Goal: Transaction & Acquisition: Purchase product/service

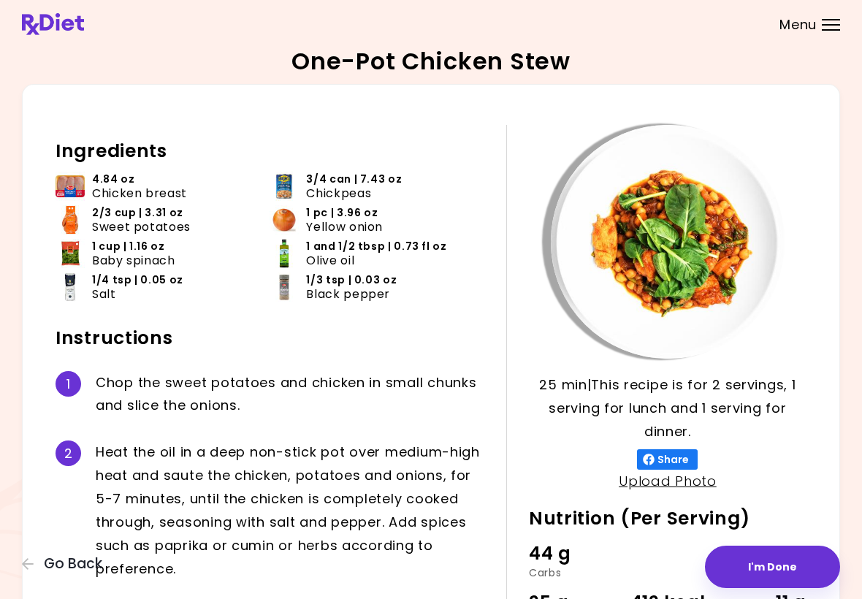
click at [50, 565] on span "Go Back" at bounding box center [73, 564] width 58 height 16
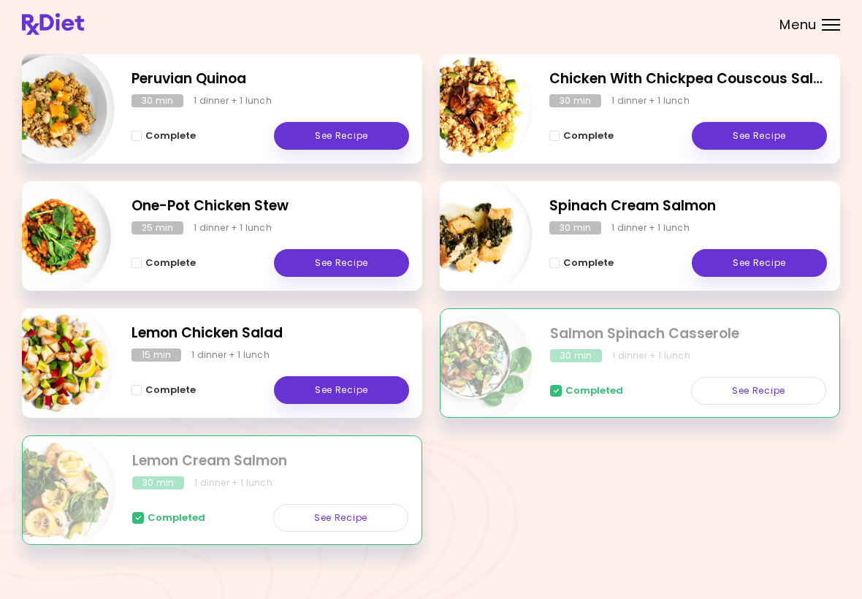
scroll to position [213, 0]
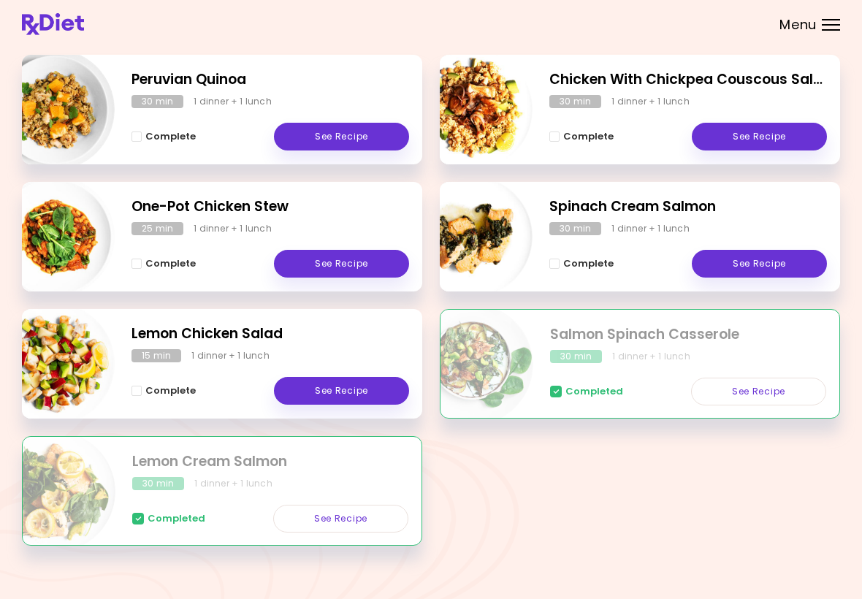
click at [365, 390] on link "See Recipe" at bounding box center [341, 391] width 135 height 28
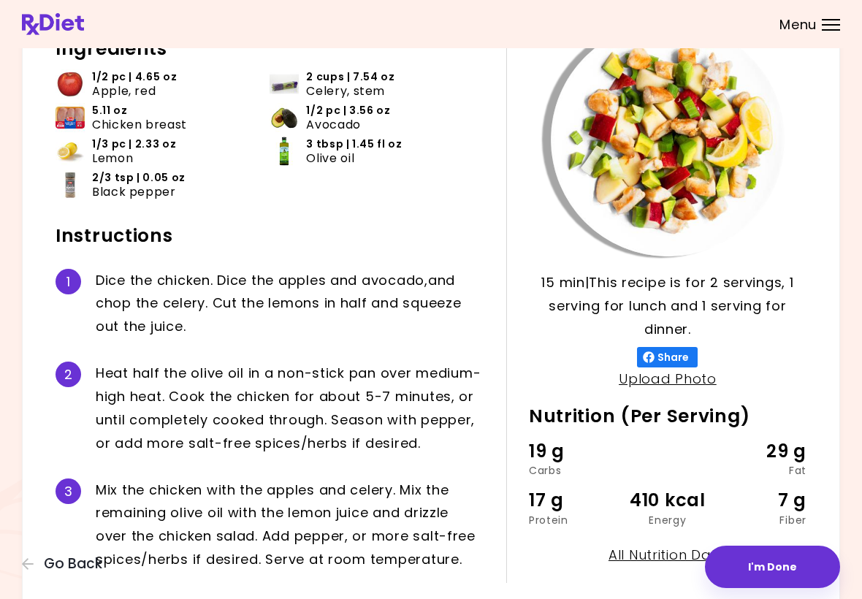
scroll to position [117, 0]
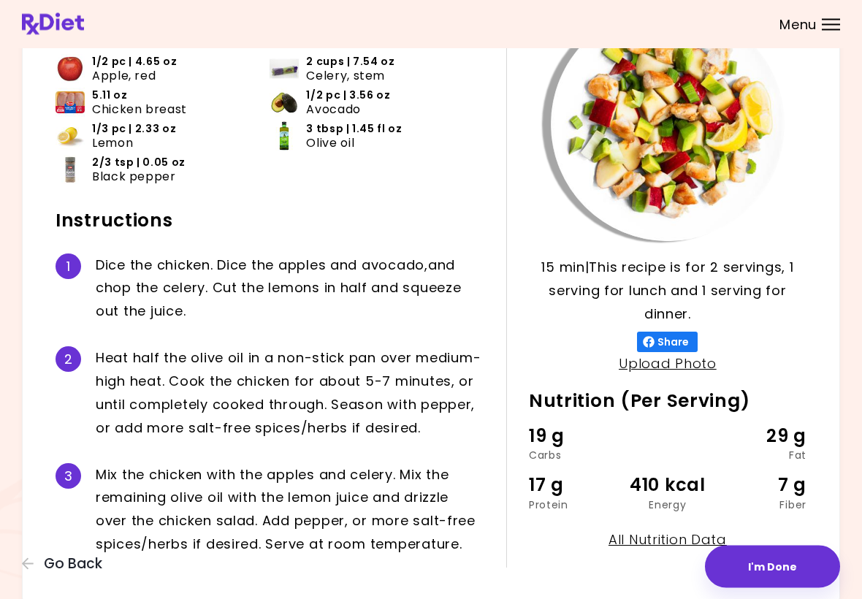
click at [774, 563] on button "I'm Done" at bounding box center [772, 567] width 135 height 42
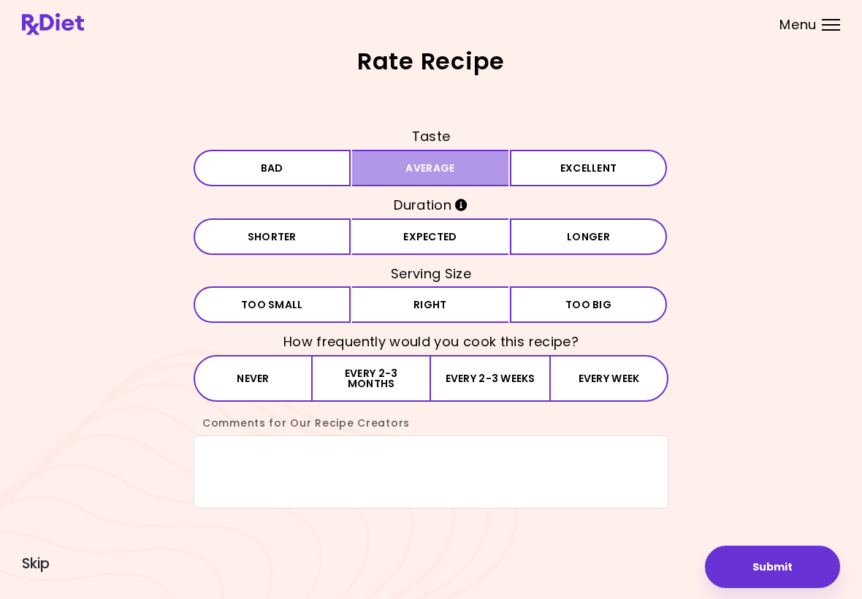
click at [483, 175] on button "Average" at bounding box center [430, 168] width 157 height 37
click at [472, 240] on button "Expected" at bounding box center [430, 236] width 157 height 37
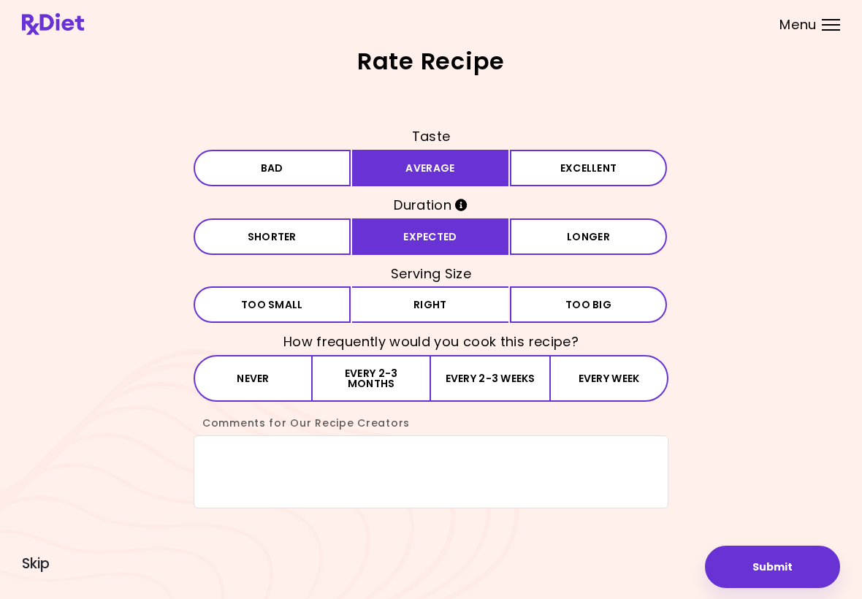
click at [462, 308] on button "Right" at bounding box center [430, 304] width 157 height 37
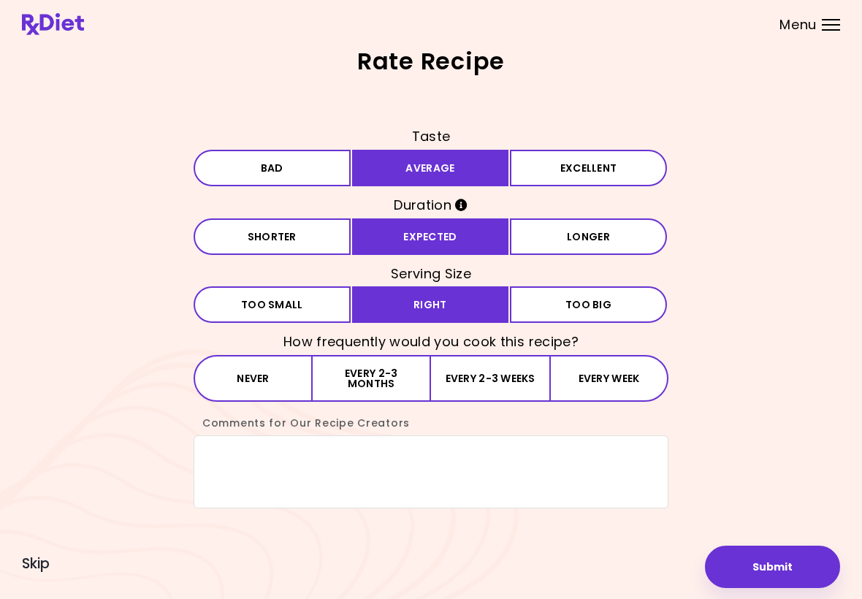
click at [411, 393] on button "Every 2-3 months" at bounding box center [372, 378] width 118 height 47
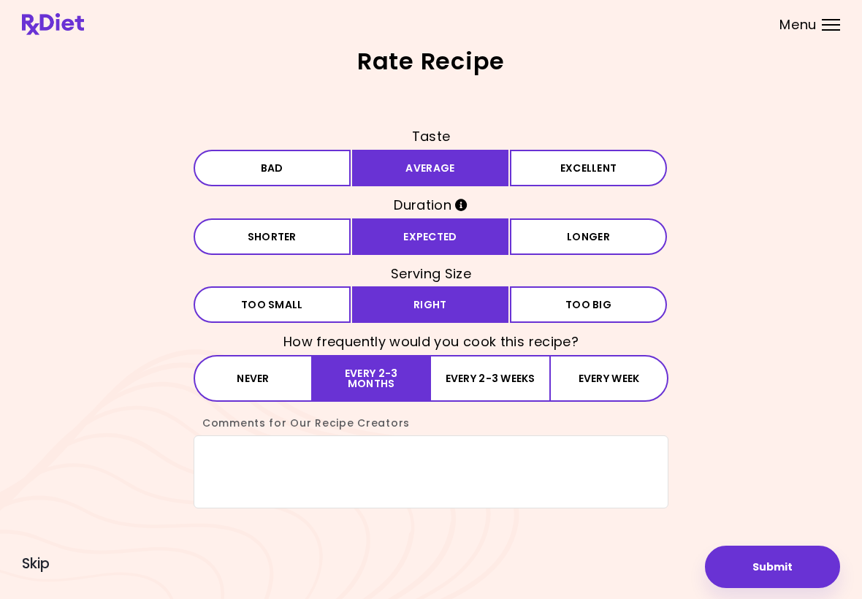
click at [408, 389] on button "Every 2-3 months" at bounding box center [372, 378] width 118 height 47
click at [771, 568] on button "Submit" at bounding box center [772, 567] width 135 height 42
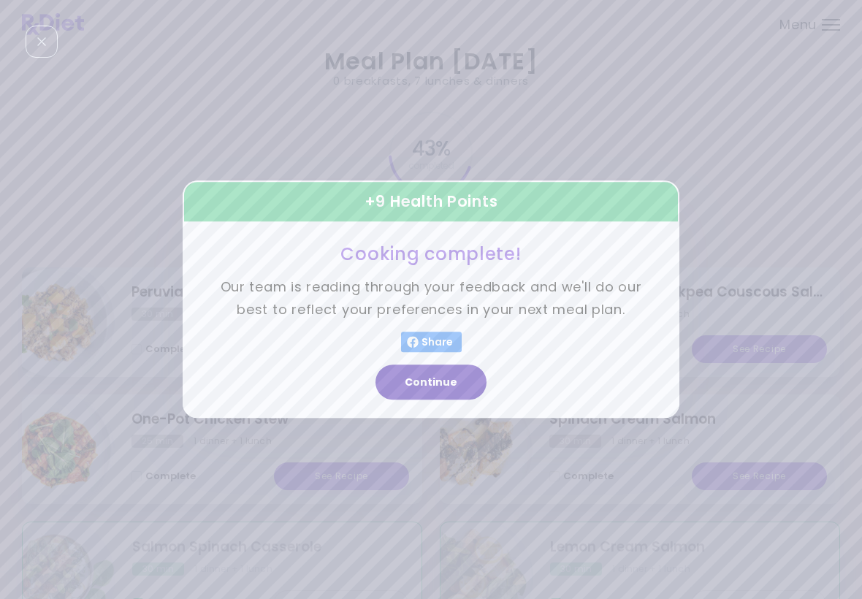
click at [444, 387] on button "Continue" at bounding box center [431, 382] width 111 height 35
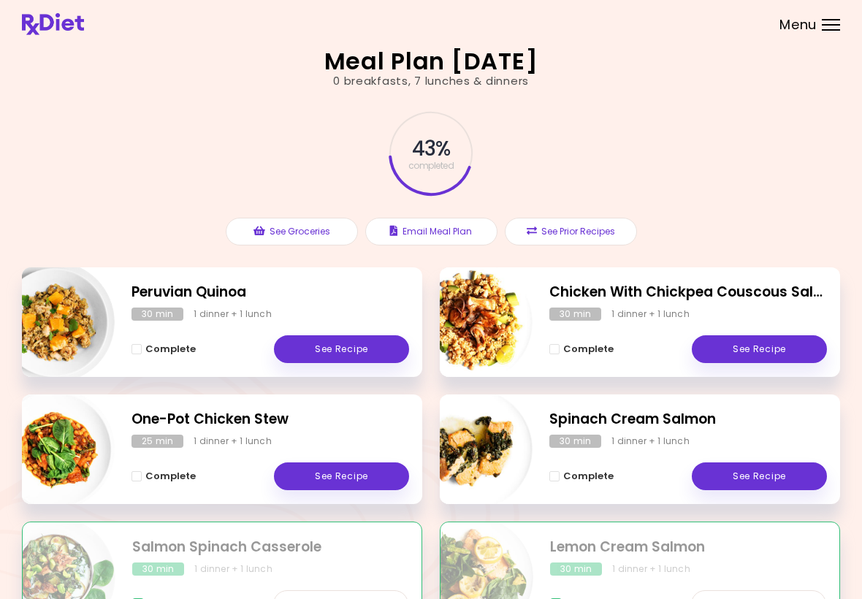
click at [837, 30] on div at bounding box center [831, 29] width 18 height 1
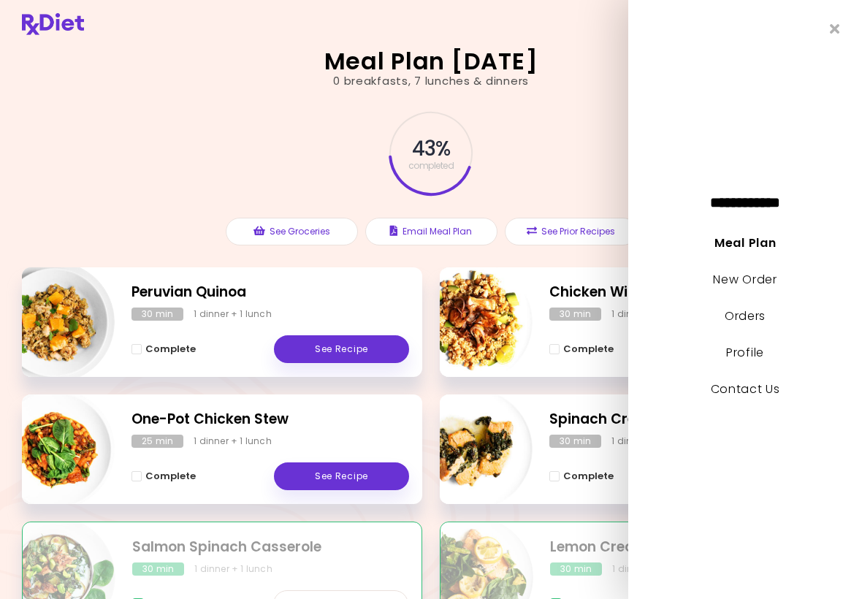
click at [757, 246] on link "Meal Plan" at bounding box center [744, 243] width 61 height 17
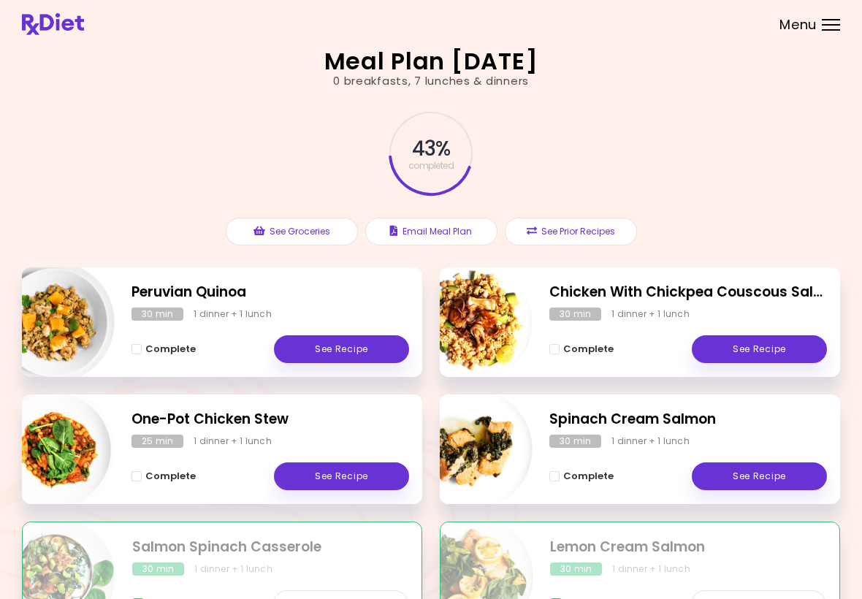
click at [838, 16] on header at bounding box center [431, 24] width 862 height 48
click at [780, 205] on div "43 % completed See Groceries Email Meal Plan See Prior Recipes" at bounding box center [431, 178] width 818 height 178
click at [828, 28] on div "Menu" at bounding box center [831, 25] width 18 height 12
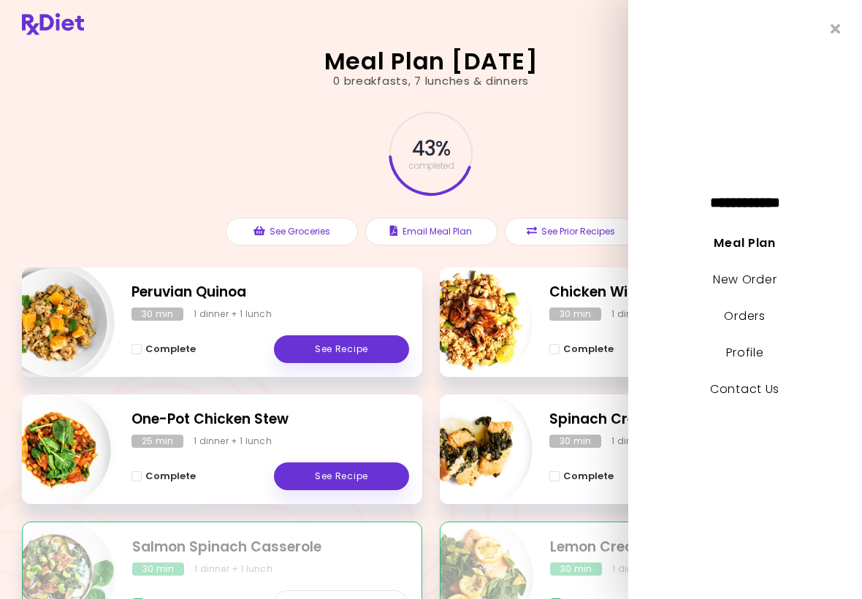
click at [764, 283] on link "New Order" at bounding box center [745, 279] width 64 height 17
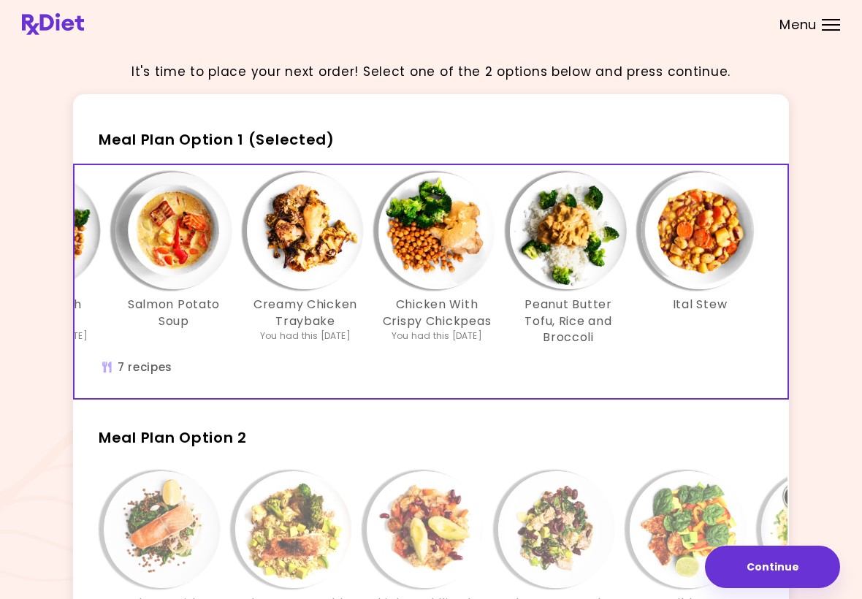
scroll to position [0, 251]
click at [721, 356] on div "Salmon & Mustard Sauce Salmon With Chickpeas You had this [DATE] Salmon Potato …" at bounding box center [305, 266] width 921 height 188
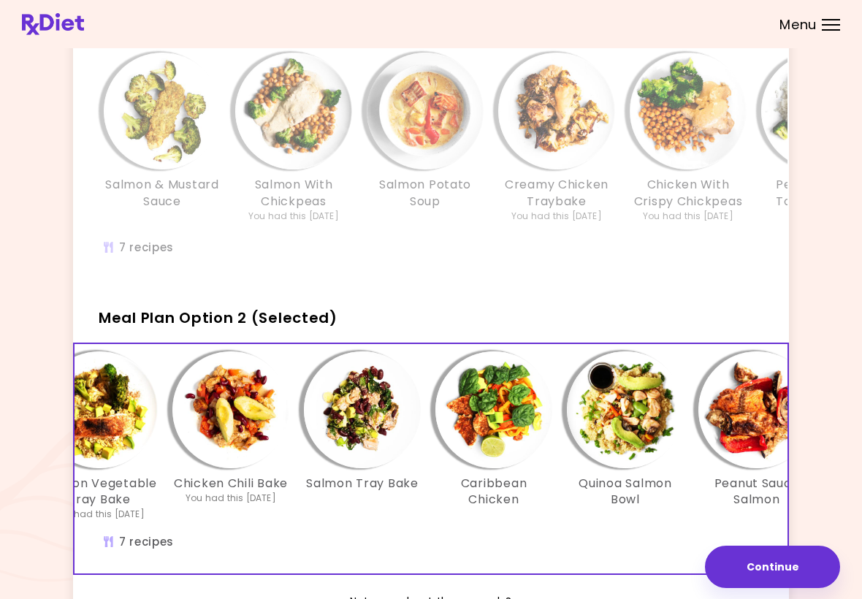
scroll to position [0, 195]
click at [635, 489] on h3 "Quinoa Salmon Bowl" at bounding box center [624, 492] width 117 height 33
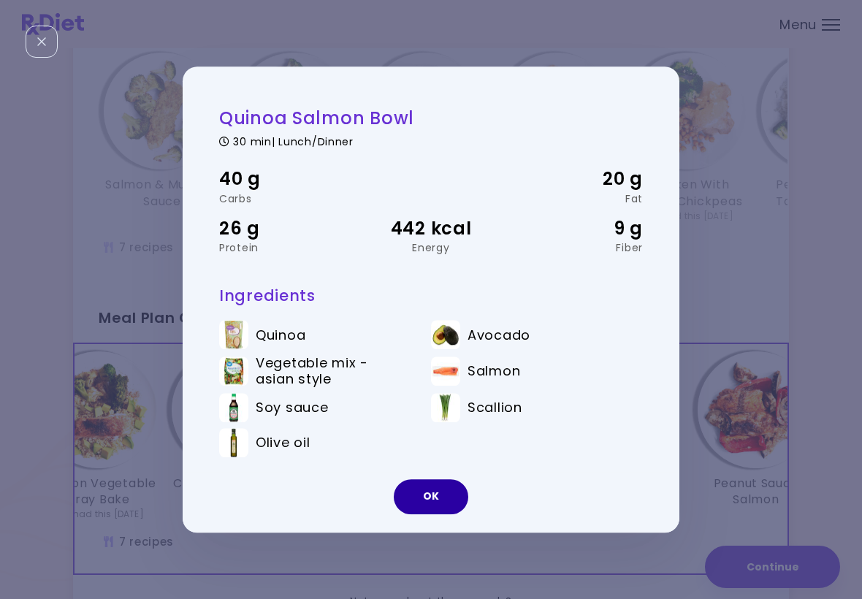
click at [445, 506] on button "OK" at bounding box center [431, 496] width 75 height 35
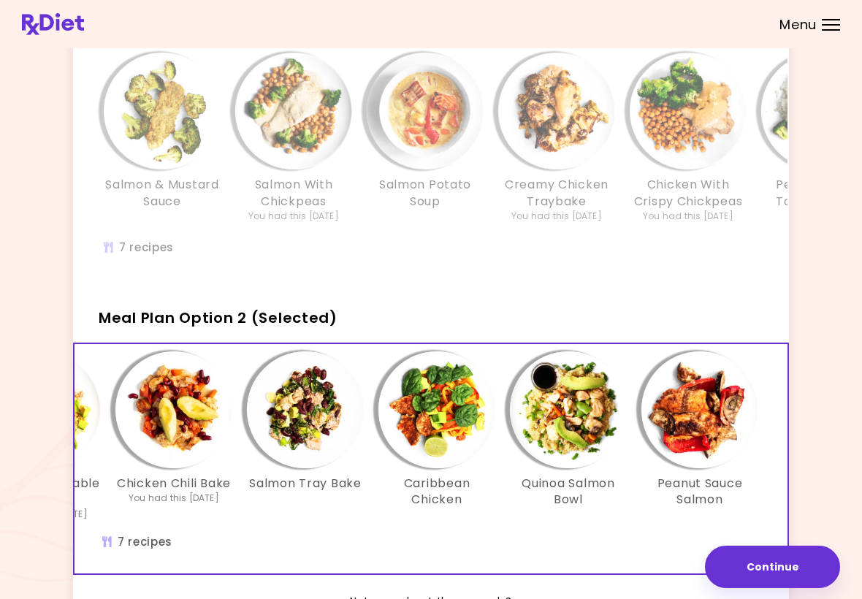
scroll to position [0, 251]
click at [716, 451] on img "Info - Peanut Sauce Salmon - Meal Plan Option 2 (Selected)" at bounding box center [699, 409] width 117 height 117
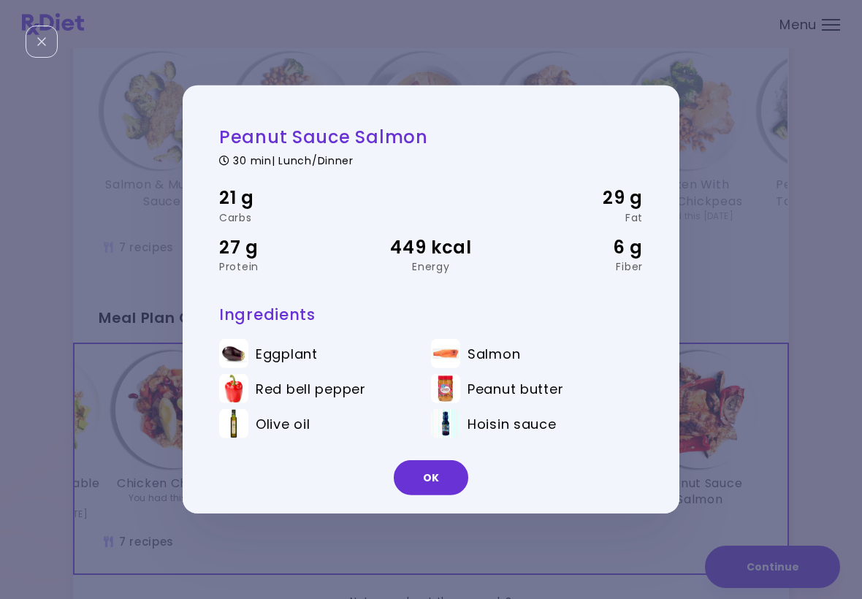
click at [447, 480] on button "OK" at bounding box center [431, 477] width 75 height 35
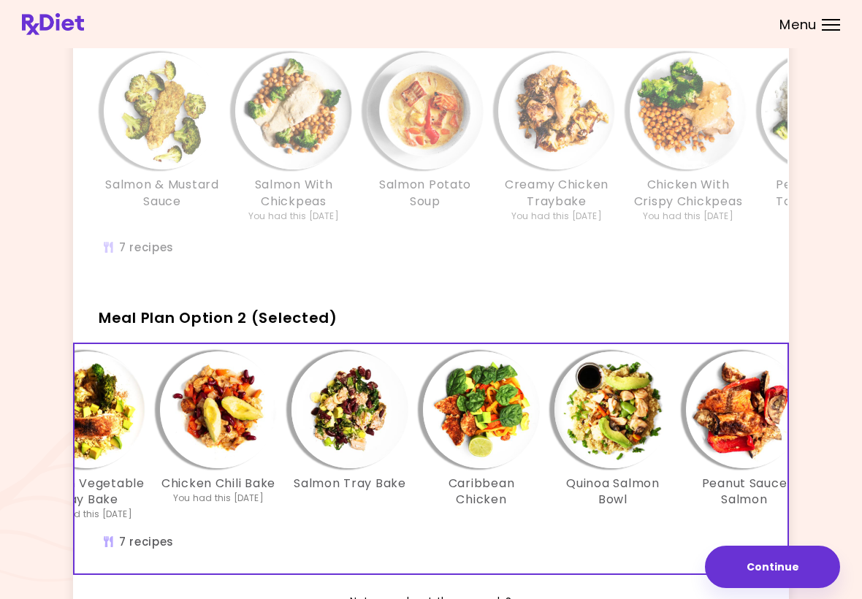
scroll to position [0, 201]
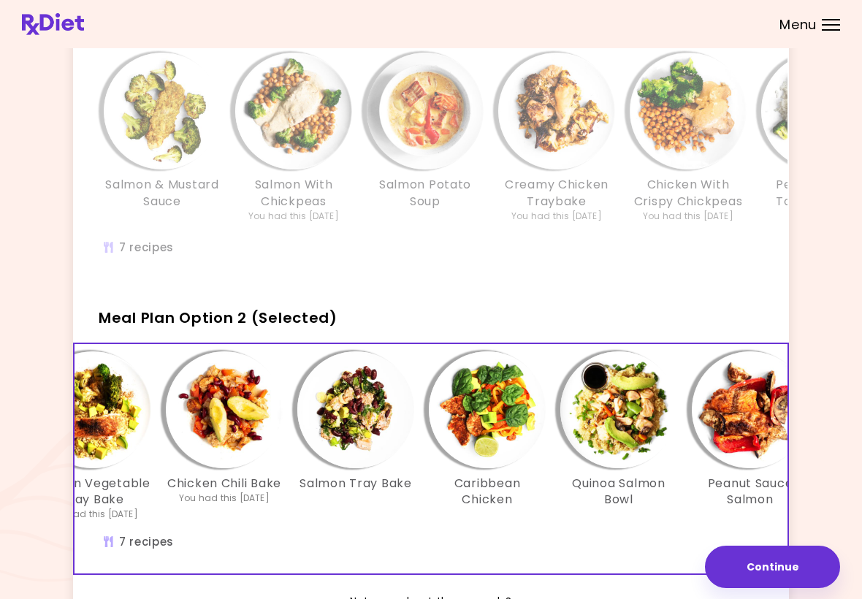
click at [496, 497] on h3 "Caribbean Chicken" at bounding box center [487, 492] width 117 height 33
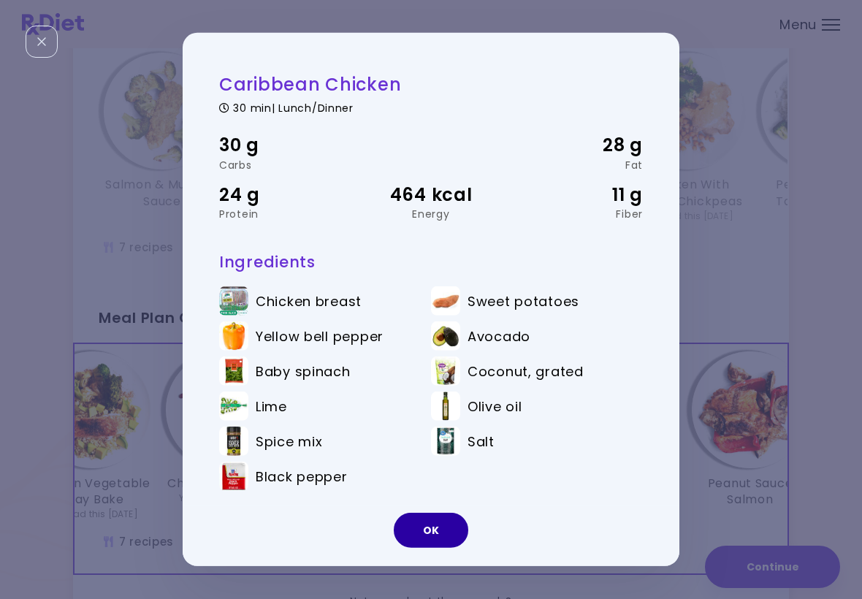
click at [449, 536] on button "OK" at bounding box center [431, 530] width 75 height 35
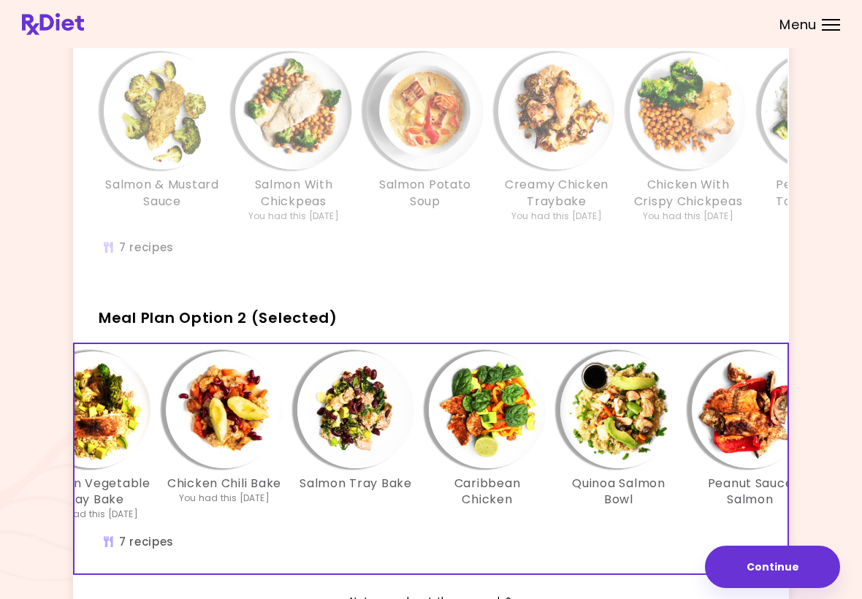
click at [363, 438] on img "Info - Salmon Tray Bake - Meal Plan Option 2 (Selected)" at bounding box center [355, 409] width 117 height 117
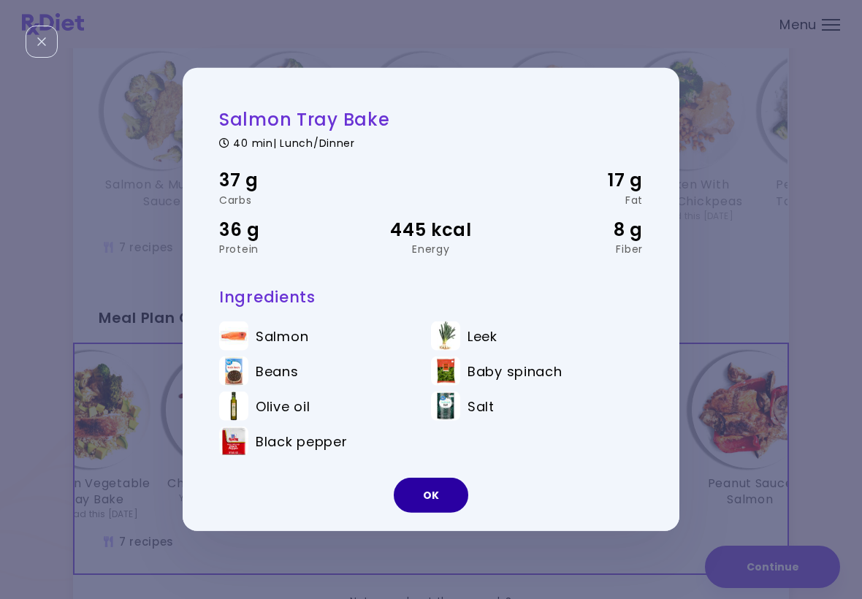
click at [443, 507] on button "OK" at bounding box center [431, 495] width 75 height 35
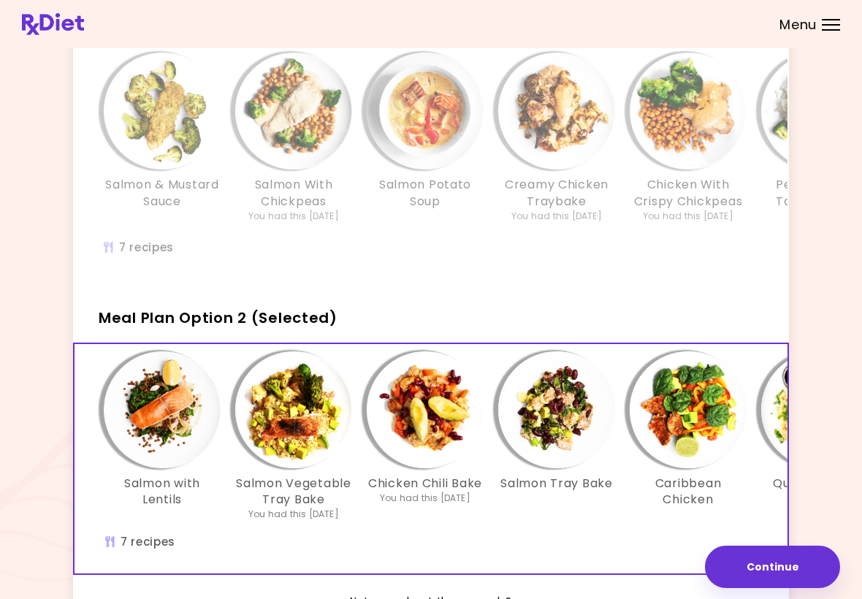
scroll to position [0, 0]
click at [545, 423] on img "Info - Salmon Tray Bake - Meal Plan Option 2 (Selected)" at bounding box center [556, 409] width 117 height 117
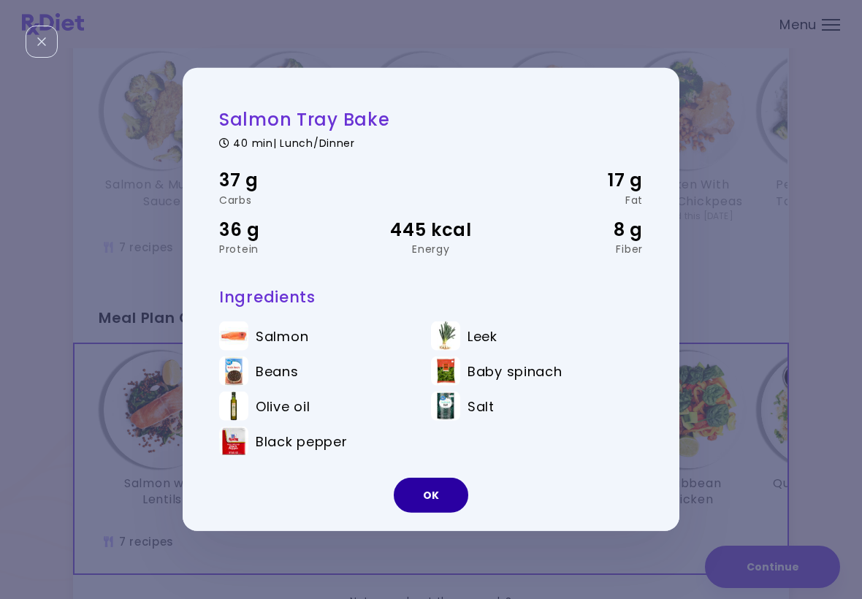
click at [439, 503] on button "OK" at bounding box center [431, 495] width 75 height 35
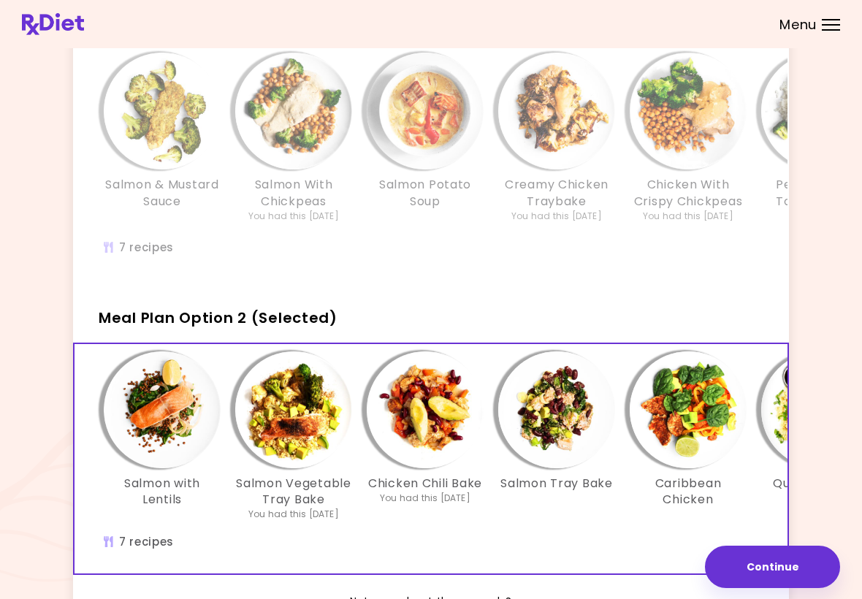
click at [431, 457] on img "Info - Chicken Chili Bake - Meal Plan Option 2 (Selected)" at bounding box center [425, 409] width 117 height 117
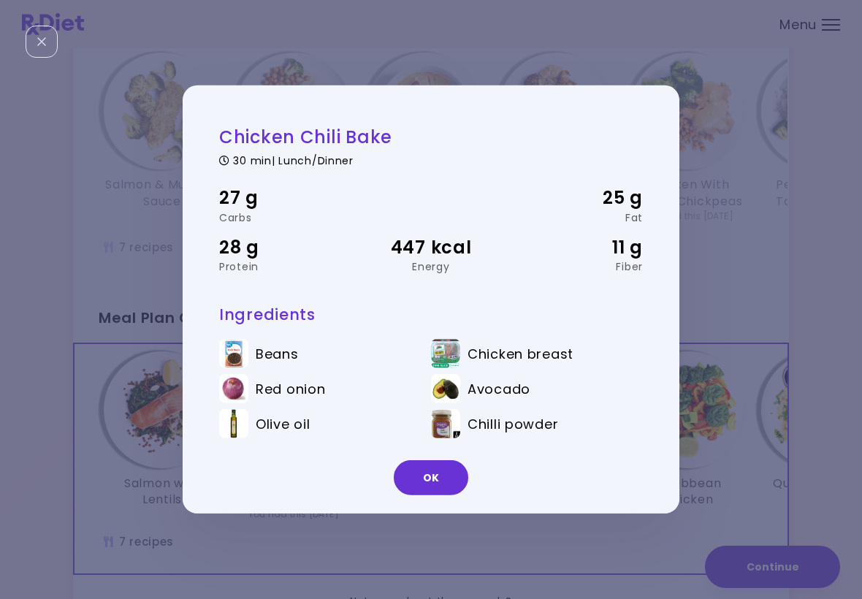
click at [440, 482] on button "OK" at bounding box center [431, 477] width 75 height 35
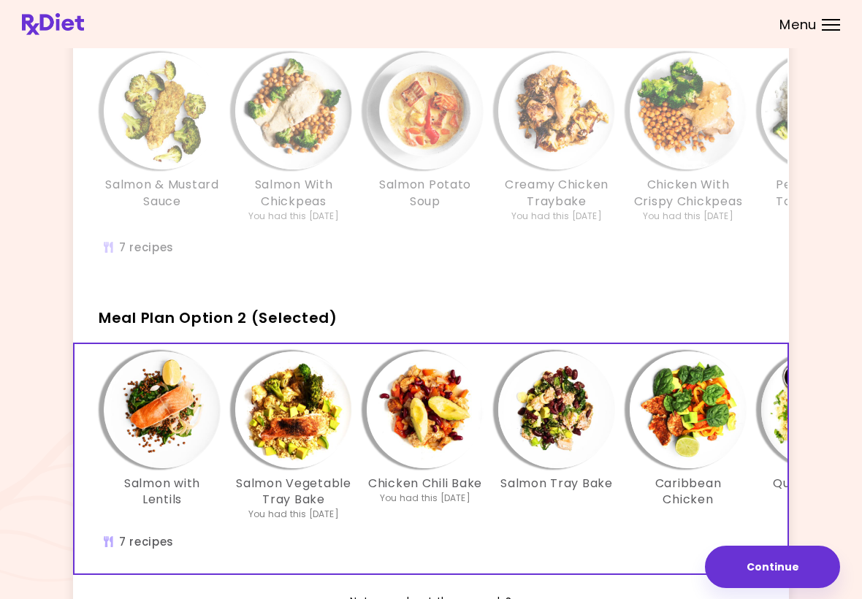
click at [285, 419] on img "Info - Salmon Vegetable Tray Bake - Meal Plan Option 2 (Selected)" at bounding box center [293, 409] width 117 height 117
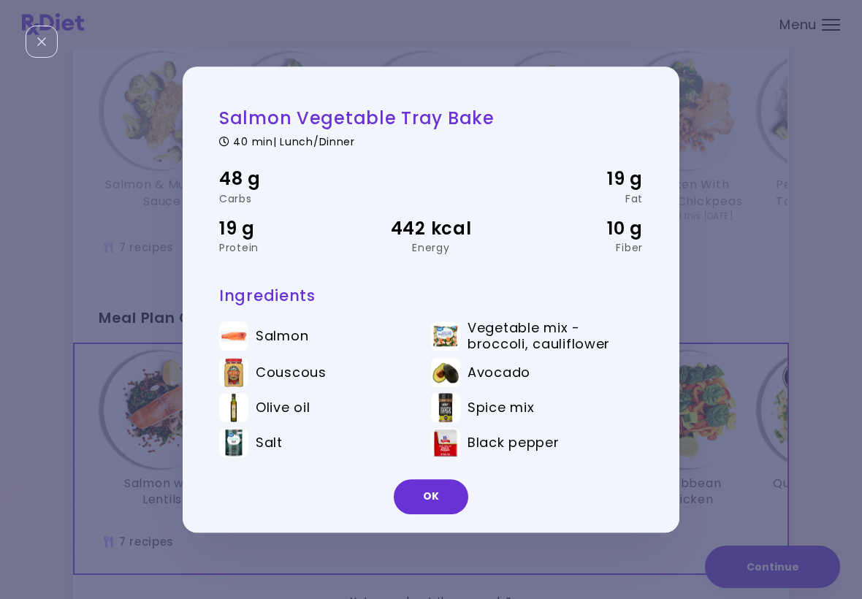
click at [443, 490] on button "OK" at bounding box center [431, 496] width 75 height 35
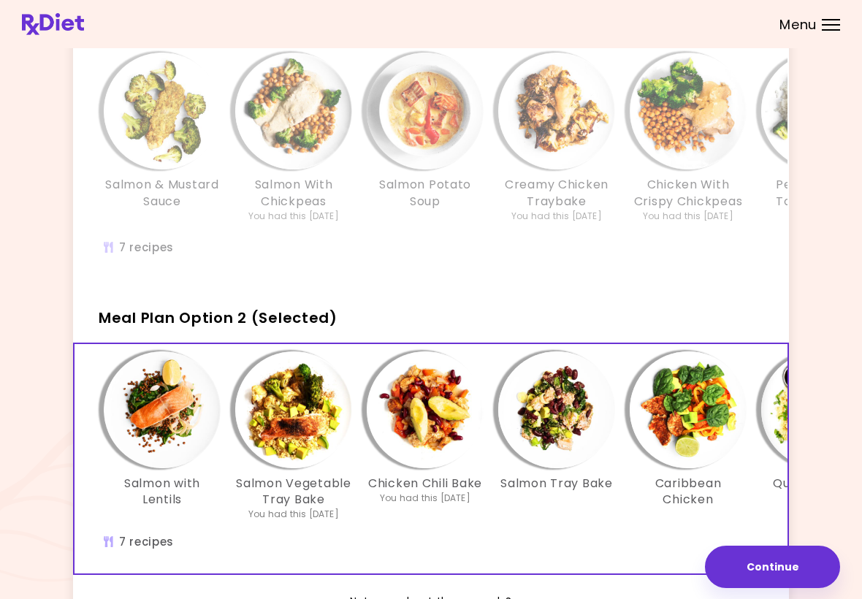
click at [170, 427] on img "Info - Salmon with Lentils - Meal Plan Option 2 (Selected)" at bounding box center [162, 409] width 117 height 117
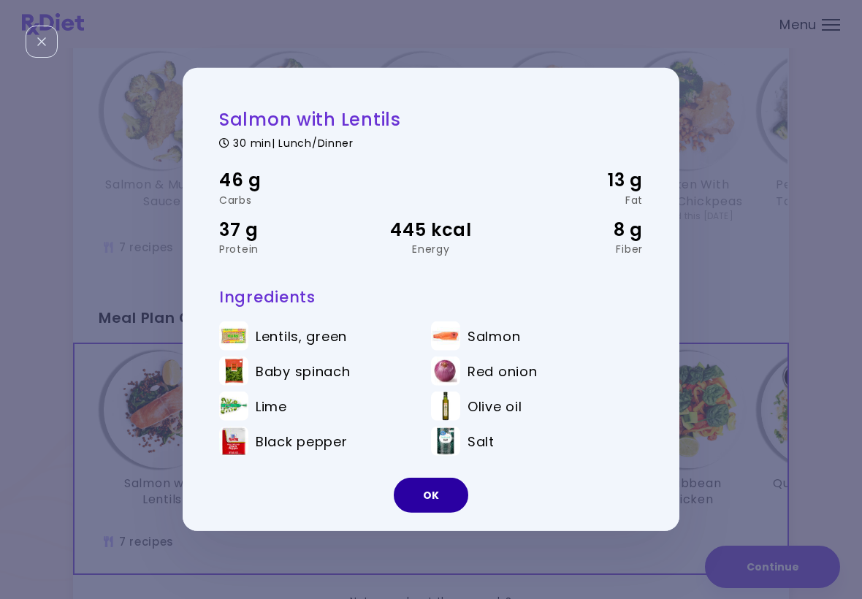
click at [447, 501] on button "OK" at bounding box center [431, 495] width 75 height 35
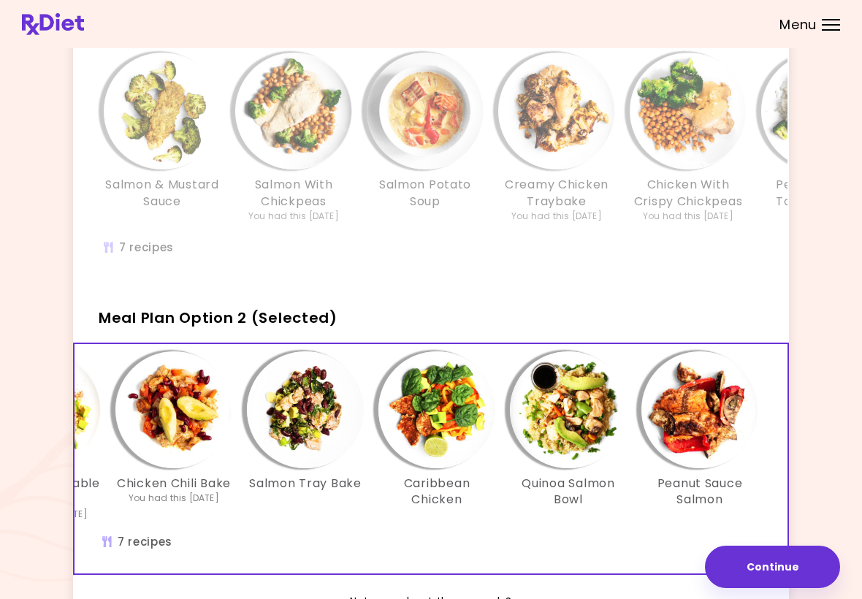
scroll to position [0, 251]
click at [623, 458] on div "Info - Quinoa Salmon Bowl - Meal Plan Option 2 (Selected)" at bounding box center [568, 409] width 117 height 117
click at [799, 576] on button "Continue" at bounding box center [772, 567] width 135 height 42
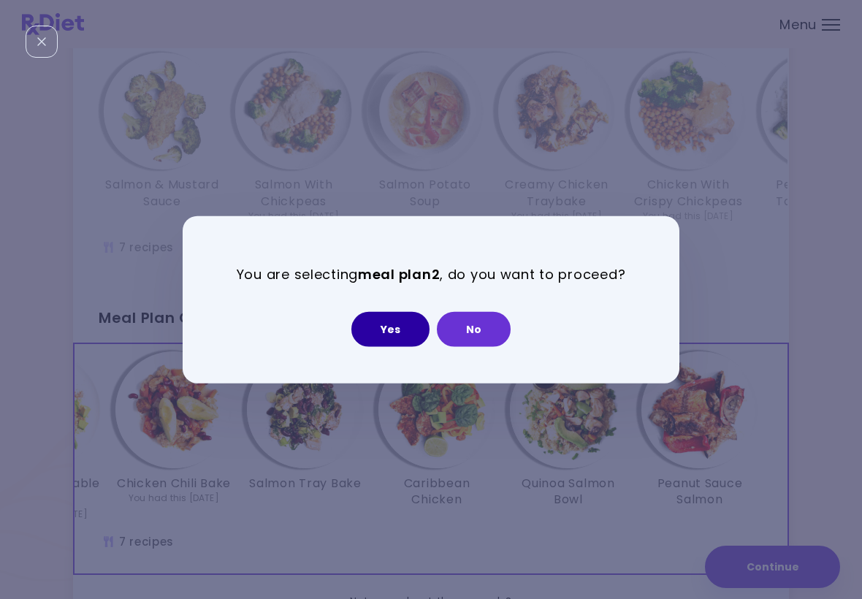
click at [389, 342] on button "Yes" at bounding box center [390, 328] width 78 height 35
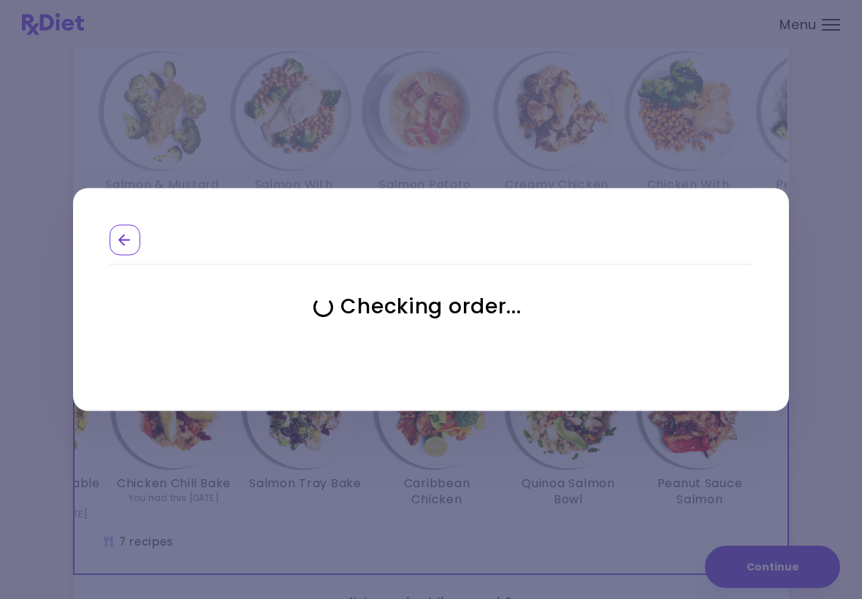
select select "**********"
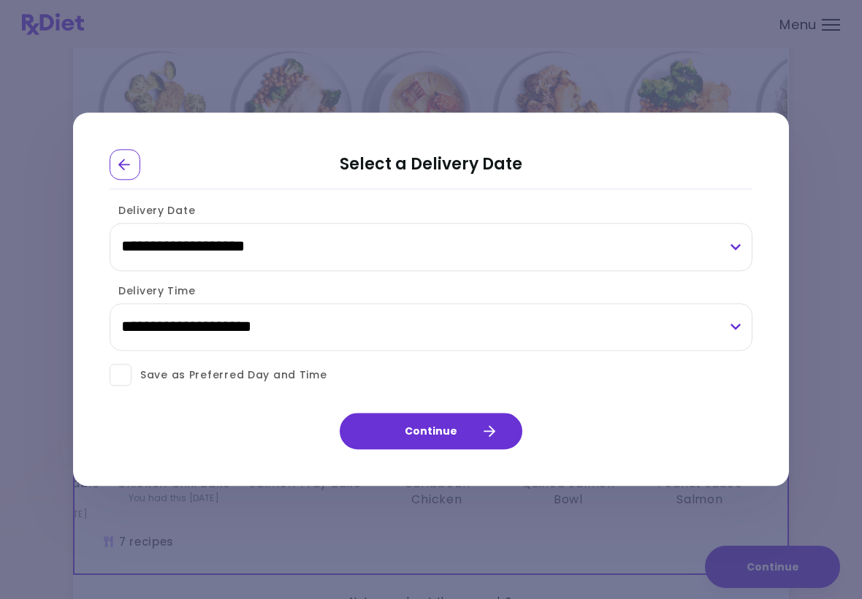
click at [121, 379] on span at bounding box center [121, 376] width 22 height 22
click at [492, 438] on button "Continue" at bounding box center [431, 432] width 183 height 37
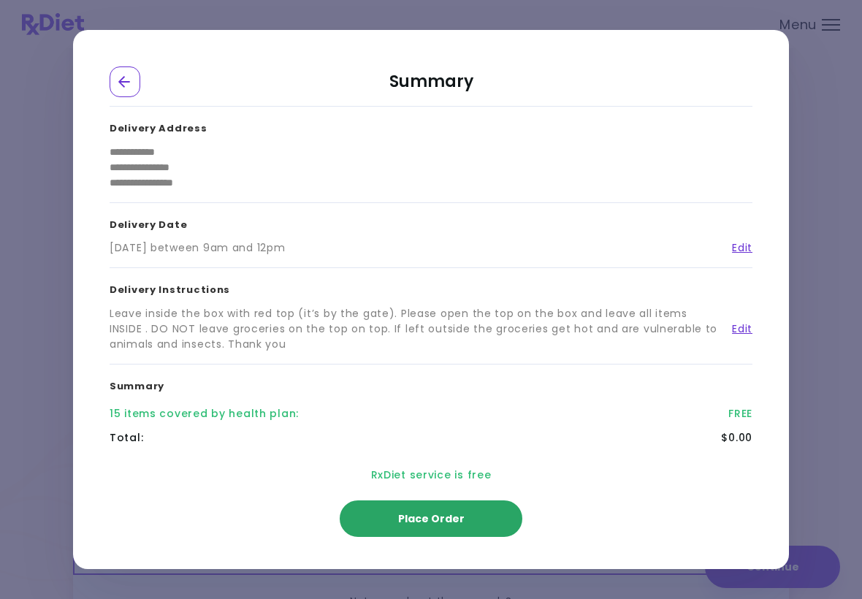
click at [444, 525] on span "Place Order" at bounding box center [431, 518] width 66 height 15
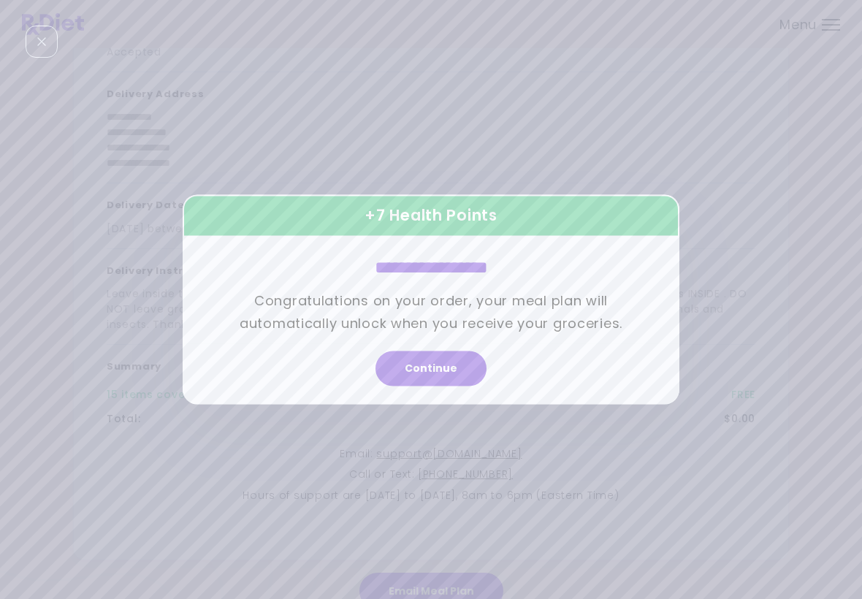
click at [446, 365] on button "Continue" at bounding box center [431, 368] width 111 height 35
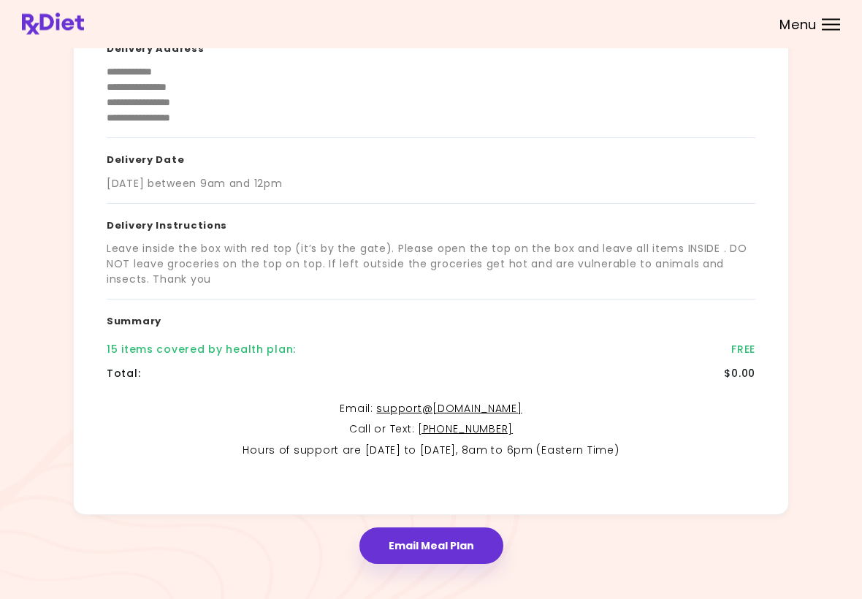
scroll to position [176, 0]
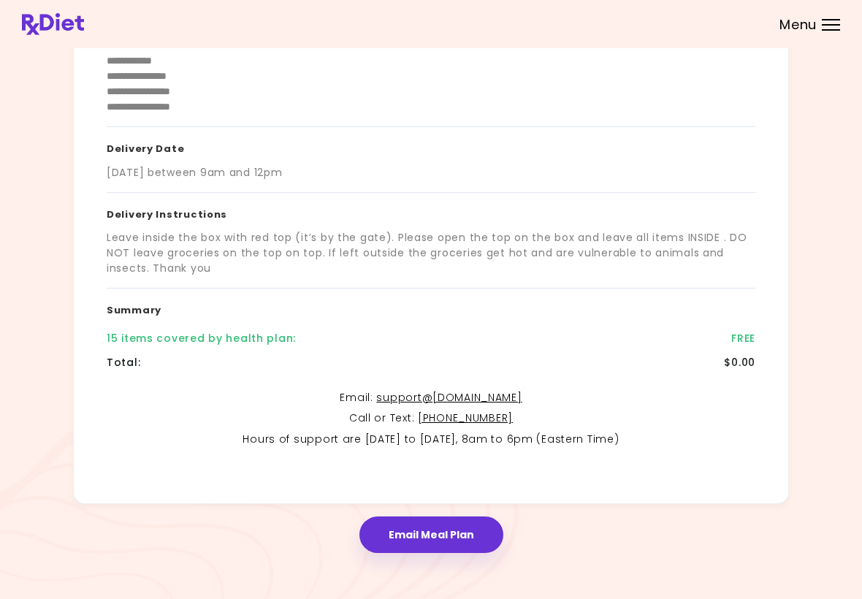
click at [453, 544] on button "Email Meal Plan" at bounding box center [431, 535] width 144 height 37
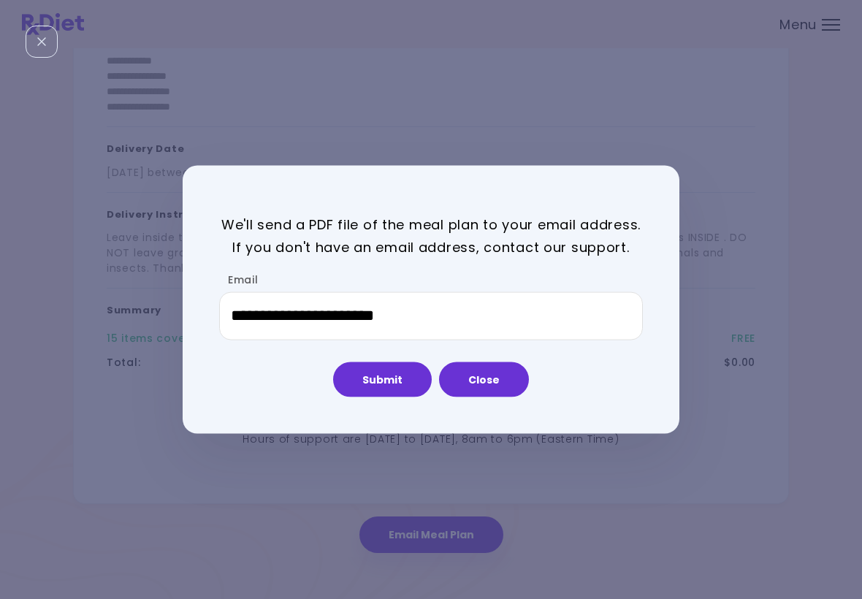
click at [392, 381] on button "Submit" at bounding box center [382, 379] width 99 height 35
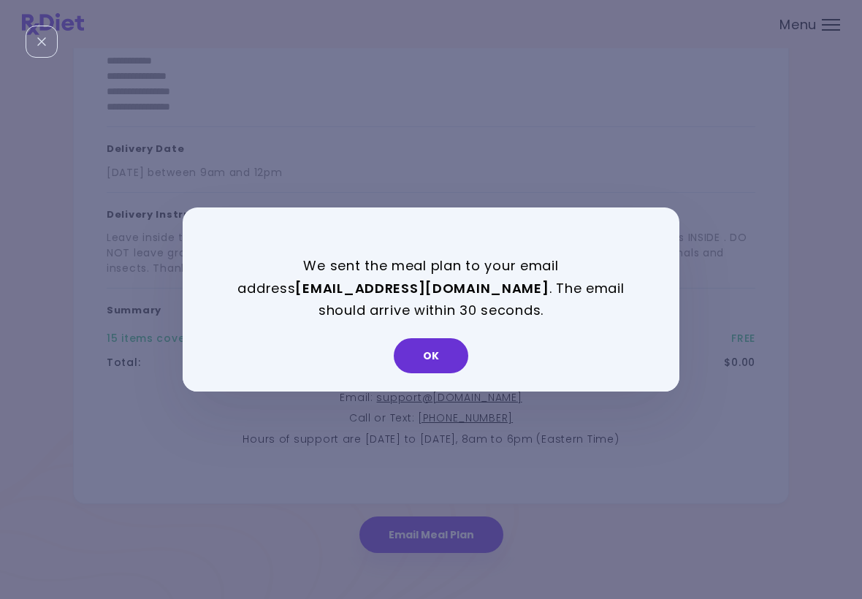
click at [446, 357] on button "OK" at bounding box center [431, 355] width 75 height 35
